Goal: Information Seeking & Learning: Learn about a topic

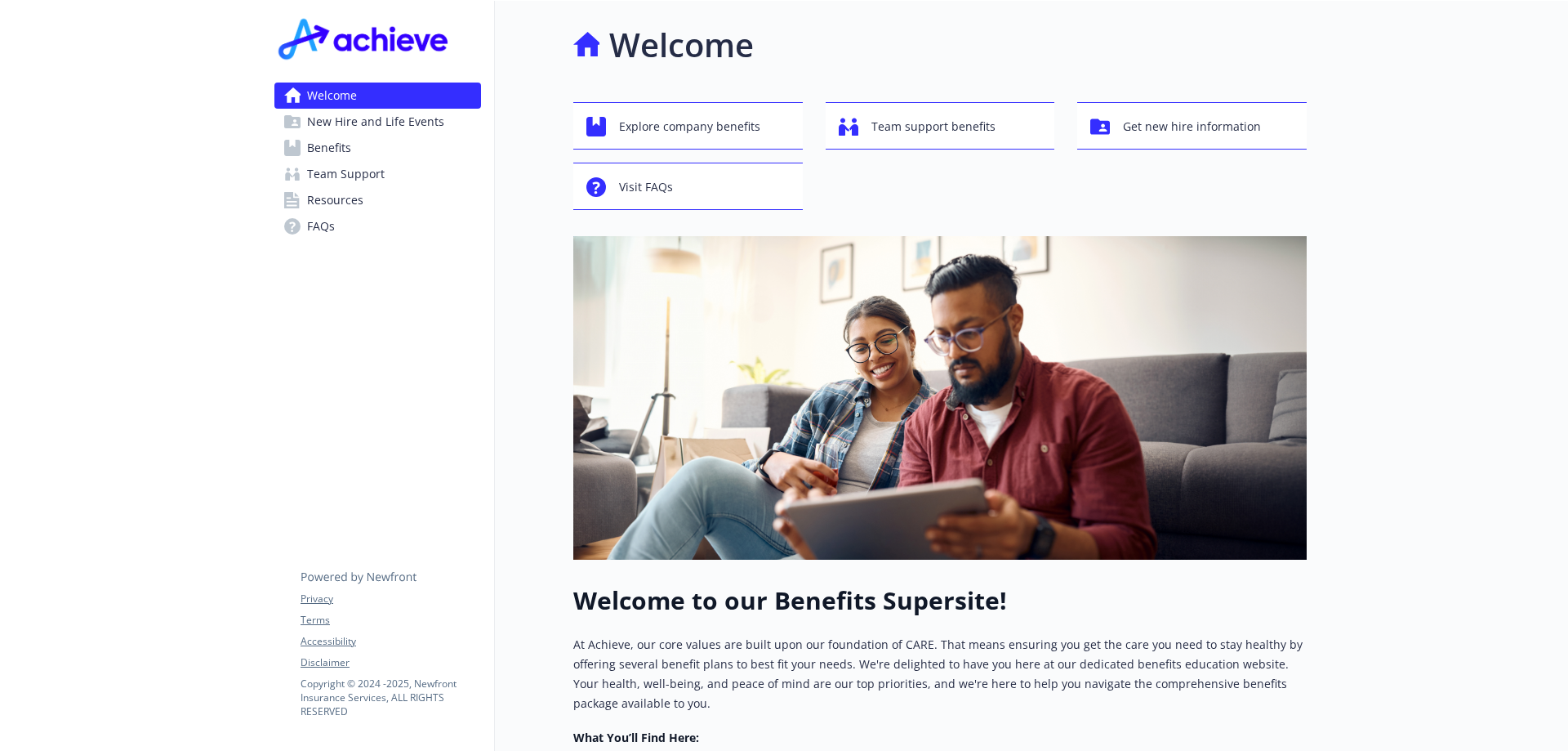
click at [333, 146] on span "Benefits" at bounding box center [329, 148] width 44 height 26
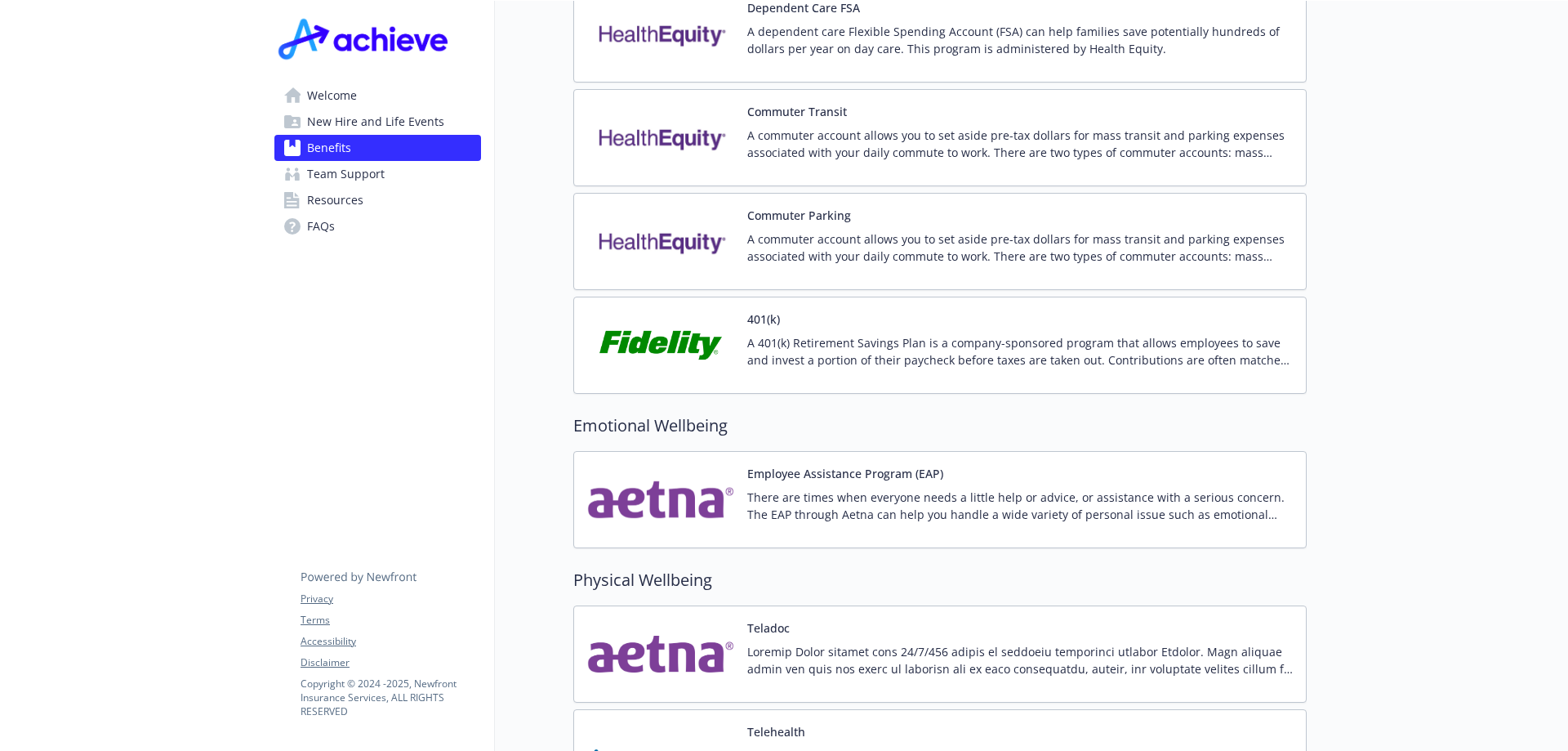
scroll to position [2778, 0]
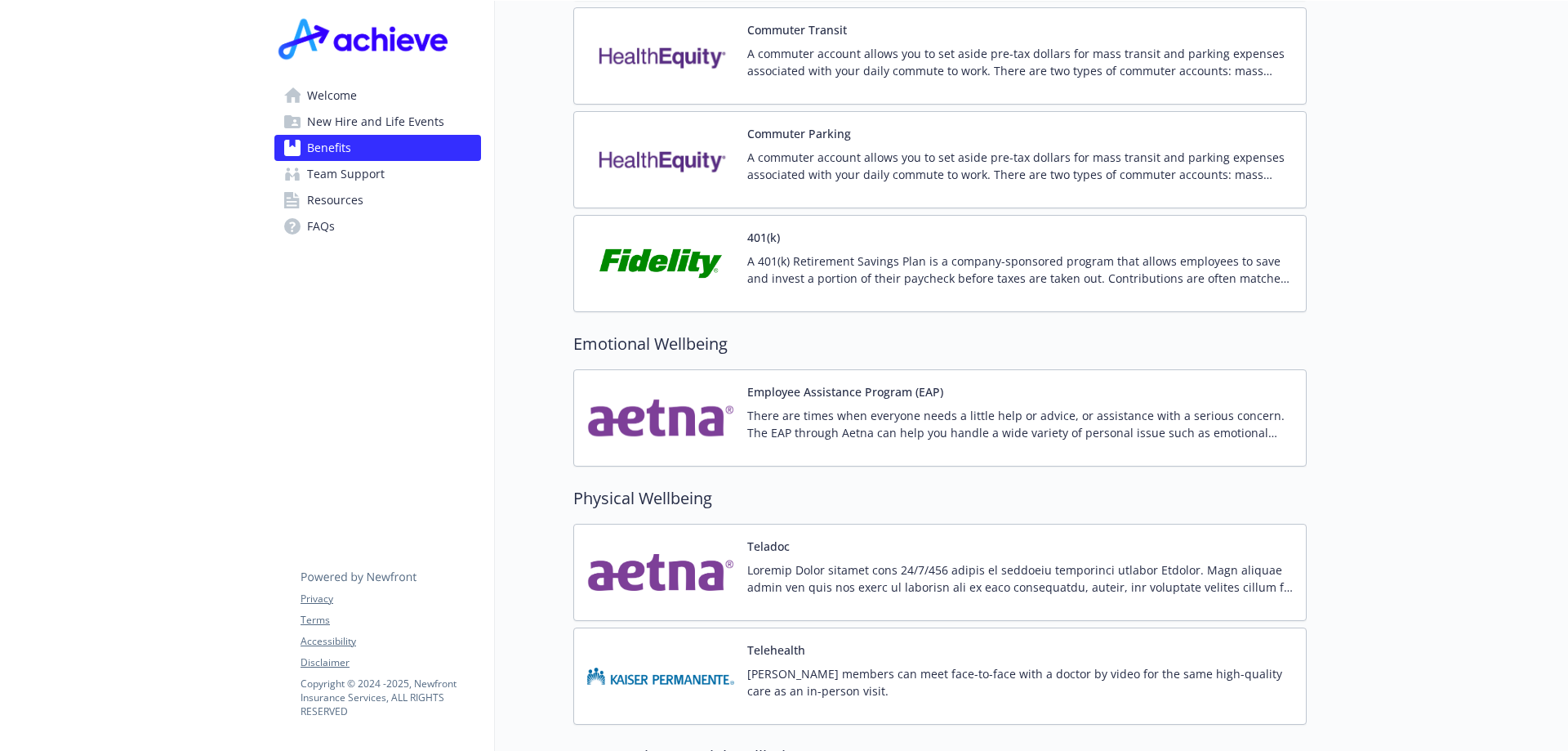
click at [652, 242] on img at bounding box center [661, 264] width 147 height 69
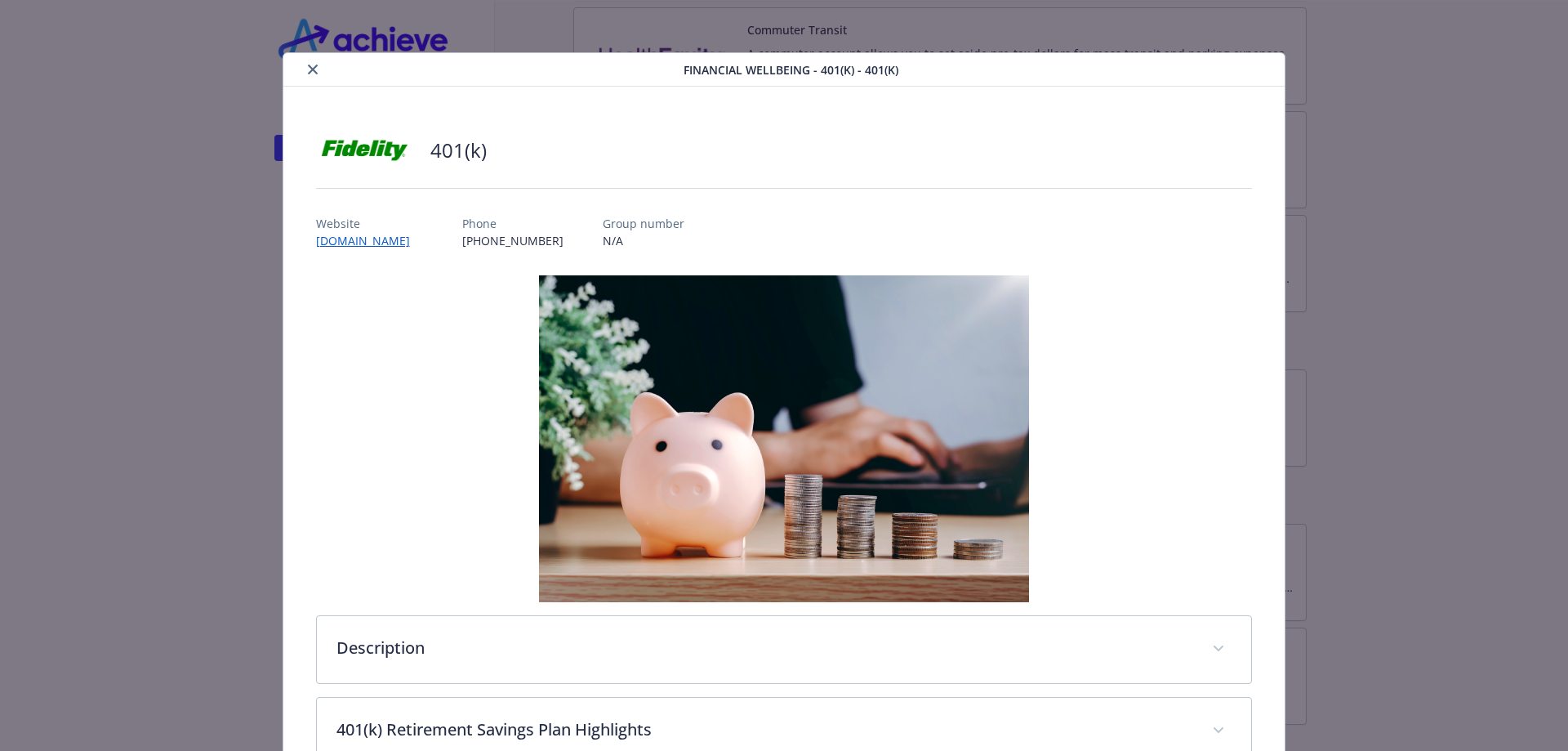
scroll to position [49, 0]
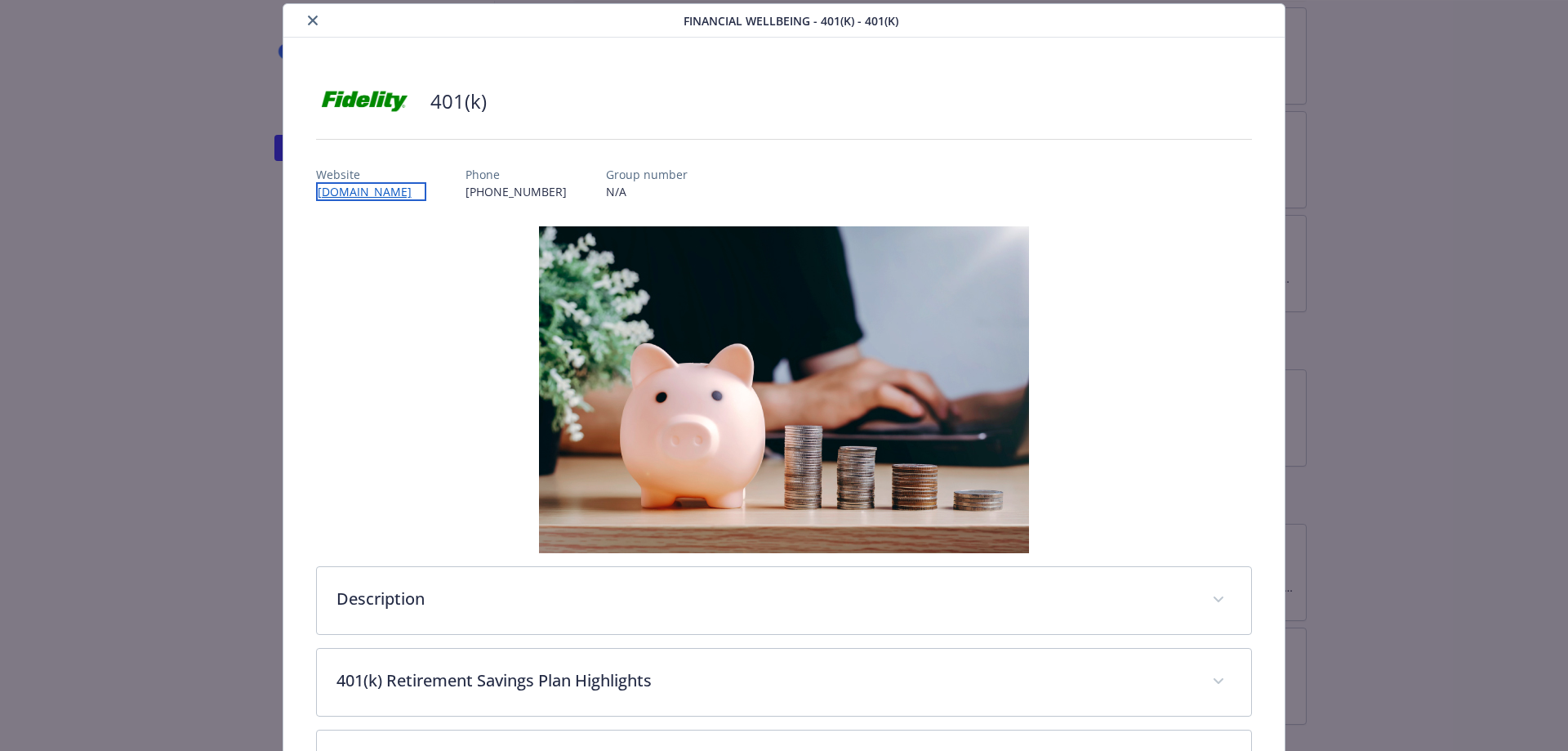
click at [381, 192] on link "[DOMAIN_NAME]" at bounding box center [371, 192] width 111 height 19
